Goal: Information Seeking & Learning: Learn about a topic

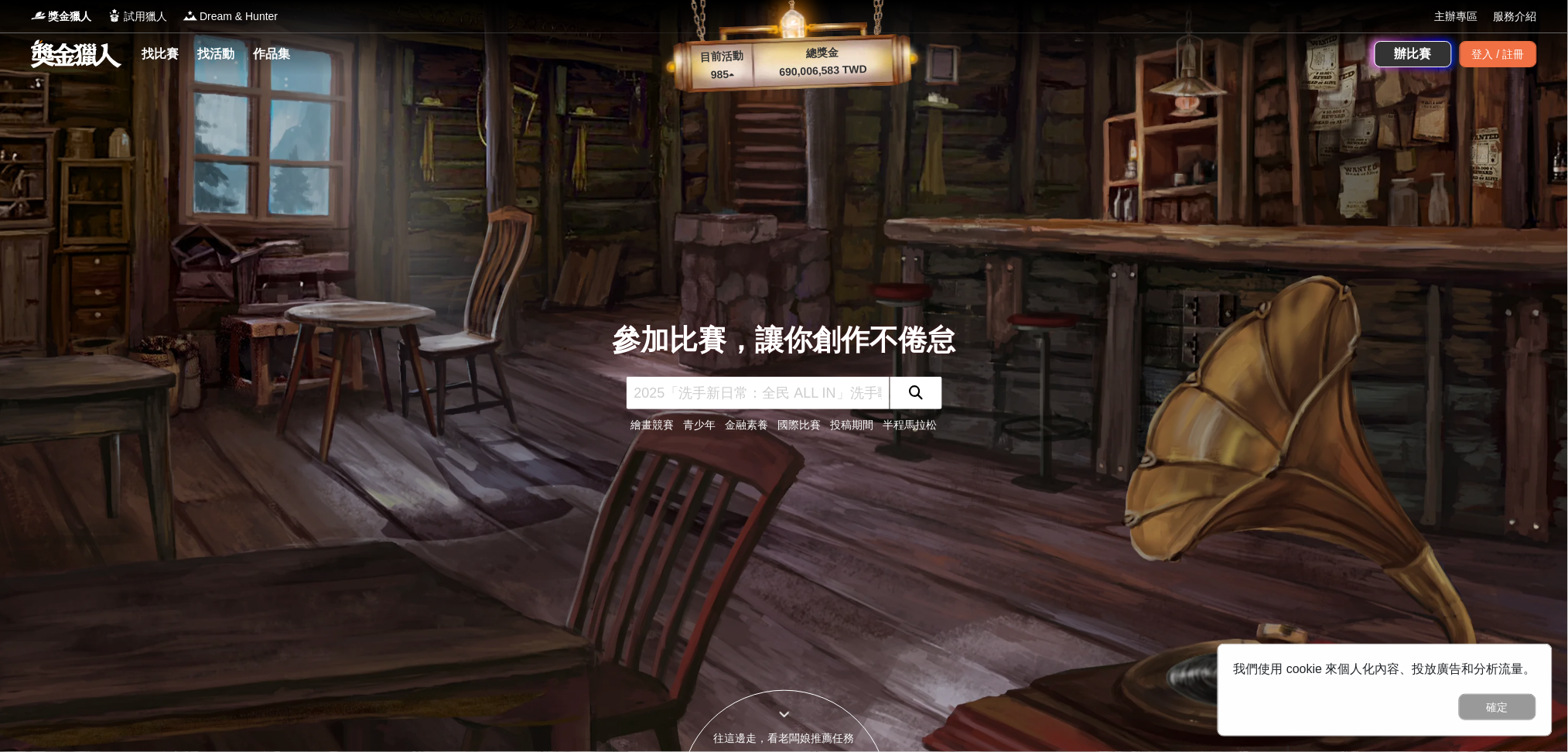
click at [788, 391] on input "text" at bounding box center [758, 393] width 263 height 33
click at [873, 389] on input "text" at bounding box center [758, 393] width 263 height 33
type input "運動"
click button "submit" at bounding box center [916, 393] width 53 height 33
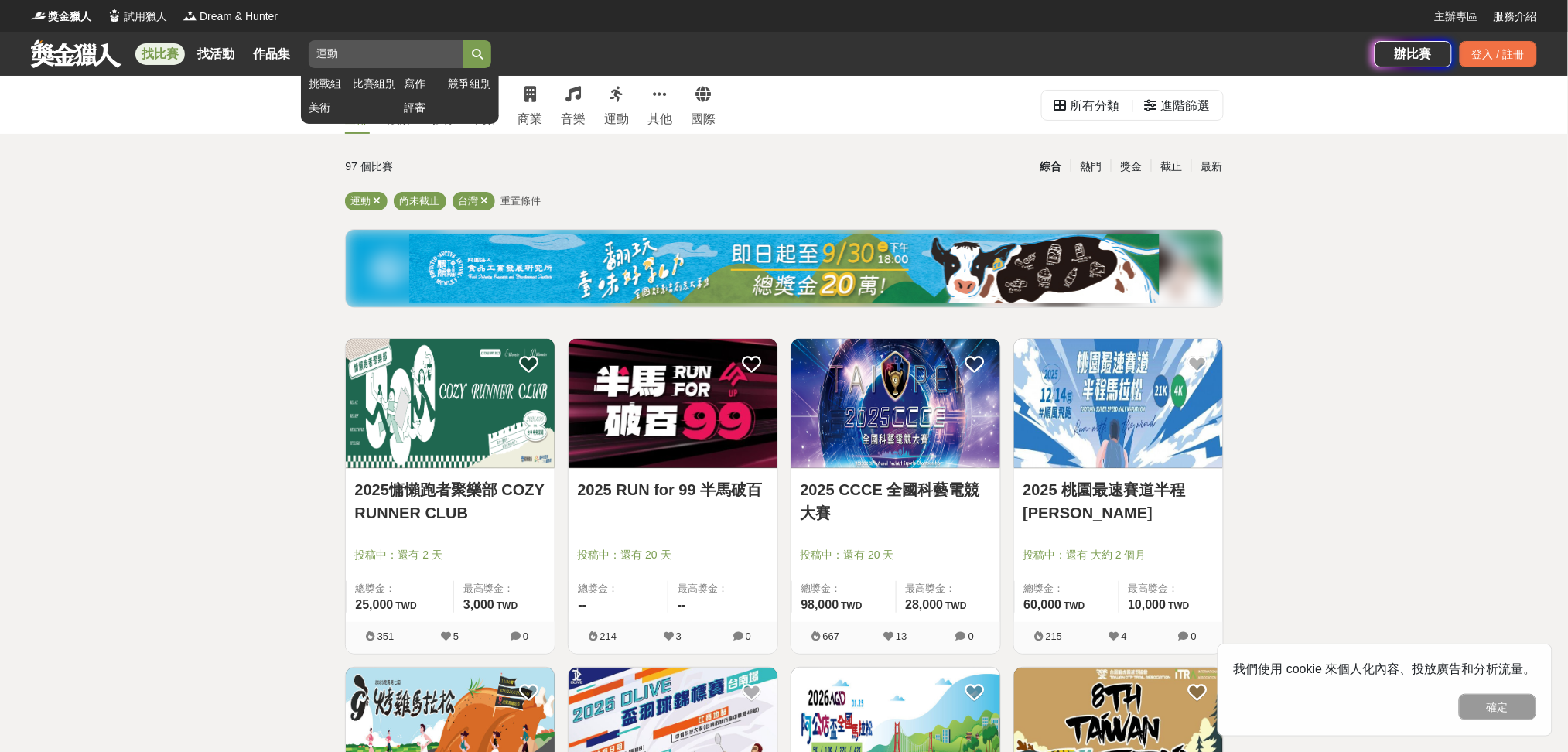
click at [371, 59] on input "運動" at bounding box center [385, 55] width 155 height 28
type input "運動企劃"
click at [464, 41] on button "submit" at bounding box center [478, 55] width 28 height 28
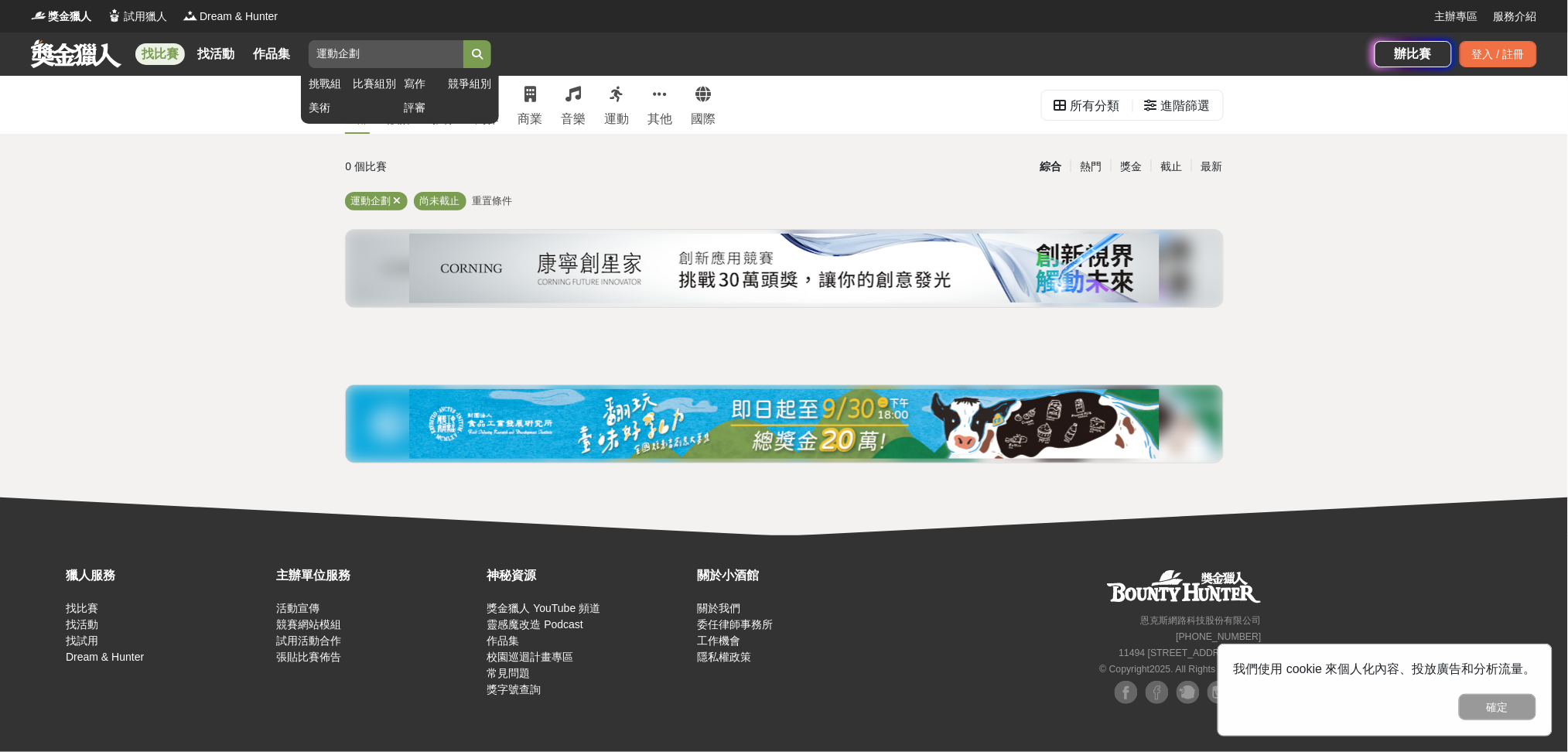
click at [462, 53] on input "運動企劃" at bounding box center [385, 55] width 155 height 28
click at [345, 109] on link "全部" at bounding box center [358, 105] width 25 height 58
